Goal: Use online tool/utility: Utilize a website feature to perform a specific function

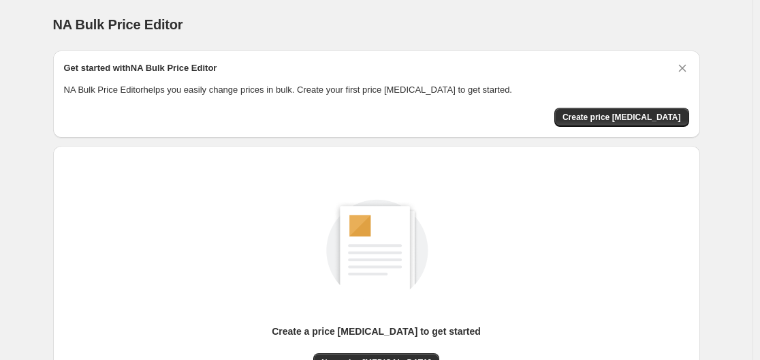
scroll to position [136, 0]
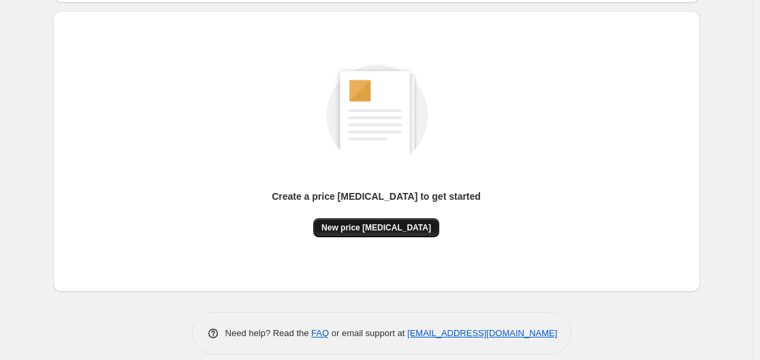
click at [353, 221] on button "New price [MEDICAL_DATA]" at bounding box center [376, 227] width 126 height 19
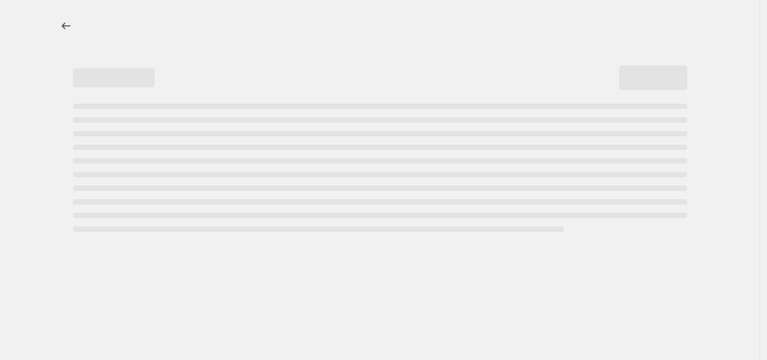
select select "percentage"
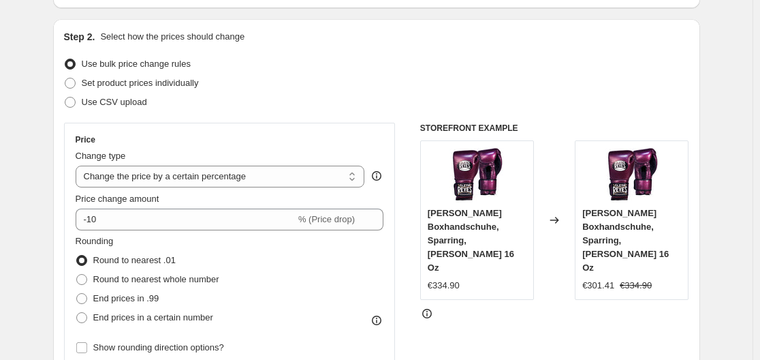
scroll to position [136, 0]
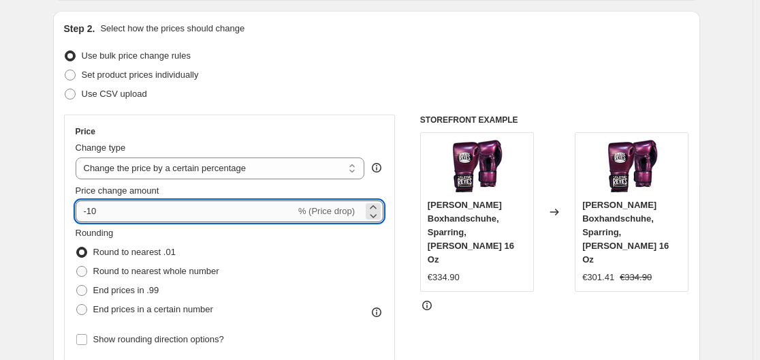
drag, startPoint x: 199, startPoint y: 213, endPoint x: 183, endPoint y: 207, distance: 17.5
click at [199, 213] on input "-10" at bounding box center [186, 211] width 220 height 22
type input "-1"
type input "-35"
click at [57, 112] on div "Step 2. Select how the prices should change Use bulk price change rules Set pro…" at bounding box center [376, 250] width 647 height 478
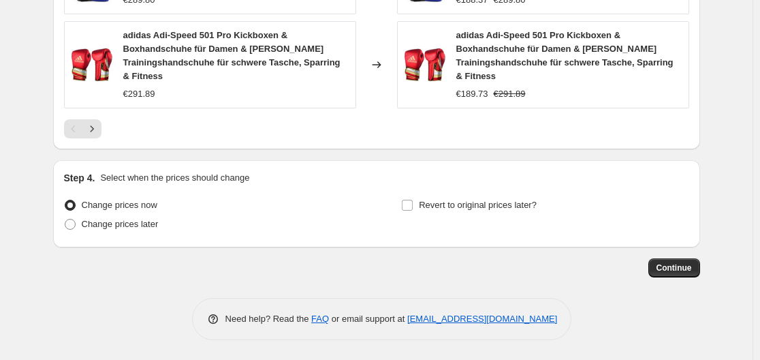
scroll to position [1079, 0]
click at [673, 263] on span "Continue" at bounding box center [673, 266] width 35 height 11
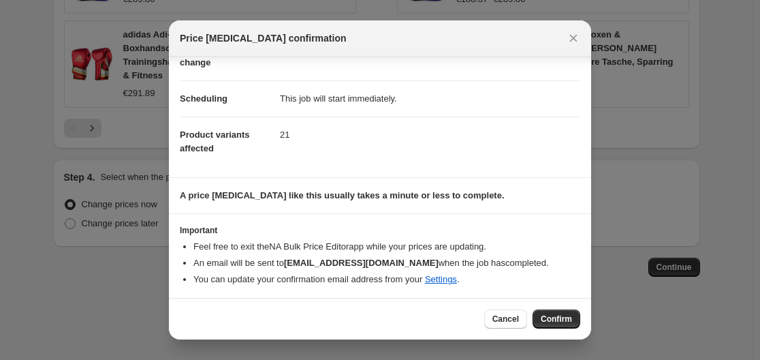
scroll to position [88, 0]
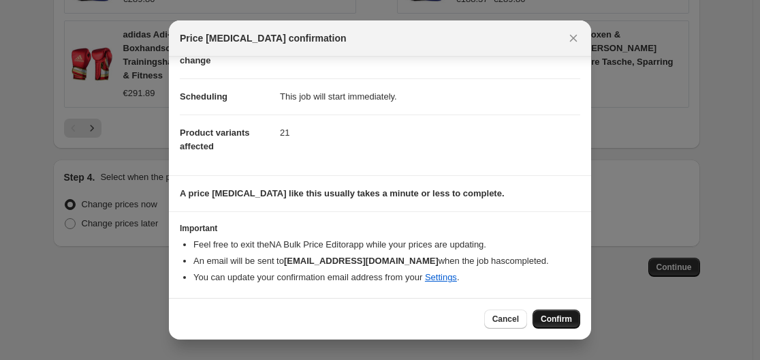
click at [569, 317] on span "Confirm" at bounding box center [556, 318] width 31 height 11
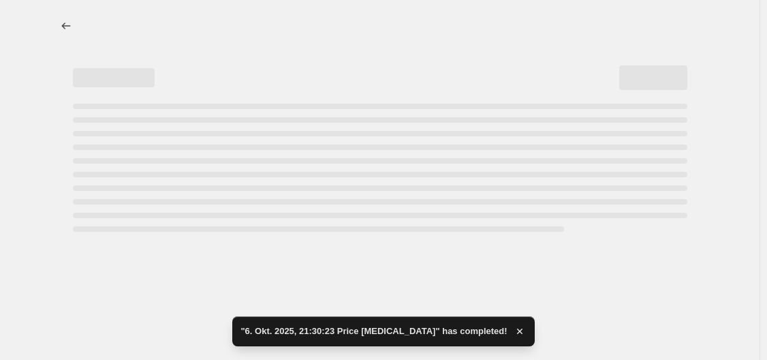
select select "percentage"
